Goal: Check status: Check status

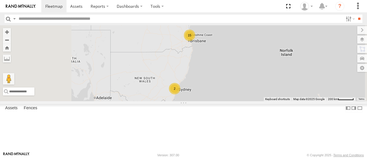
select select "**********"
click at [195, 41] on div "15" at bounding box center [189, 35] width 11 height 11
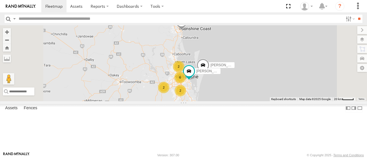
click at [278, 81] on div "[PERSON_NAME] - 571IW2 2 2 6 2 [PERSON_NAME]- 817BG4 [PERSON_NAME] - 842JY2" at bounding box center [183, 63] width 367 height 76
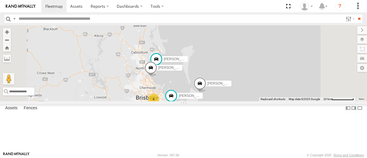
click at [256, 101] on div "[PERSON_NAME] - 571IW2 [PERSON_NAME]- 817BG4 [PERSON_NAME] - 842JY2 [PERSON_NAM…" at bounding box center [183, 63] width 367 height 76
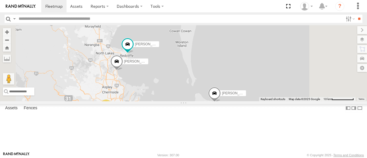
click at [219, 101] on div "[PERSON_NAME] - 571IW2 [PERSON_NAME]- 817BG4 [PERSON_NAME] - 842JY2 [PERSON_NAM…" at bounding box center [183, 63] width 367 height 76
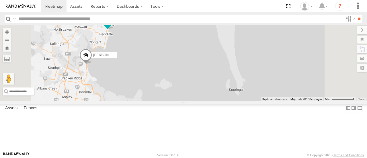
click at [114, 30] on span at bounding box center [107, 21] width 13 height 15
drag, startPoint x: 199, startPoint y: 77, endPoint x: 230, endPoint y: 101, distance: 39.8
click at [230, 101] on div "[PERSON_NAME] - 571IW2 [PERSON_NAME]- 817BG4 [PERSON_NAME] - 842JY2 [PERSON_NAM…" at bounding box center [183, 63] width 367 height 76
